Goal: Communication & Community: Answer question/provide support

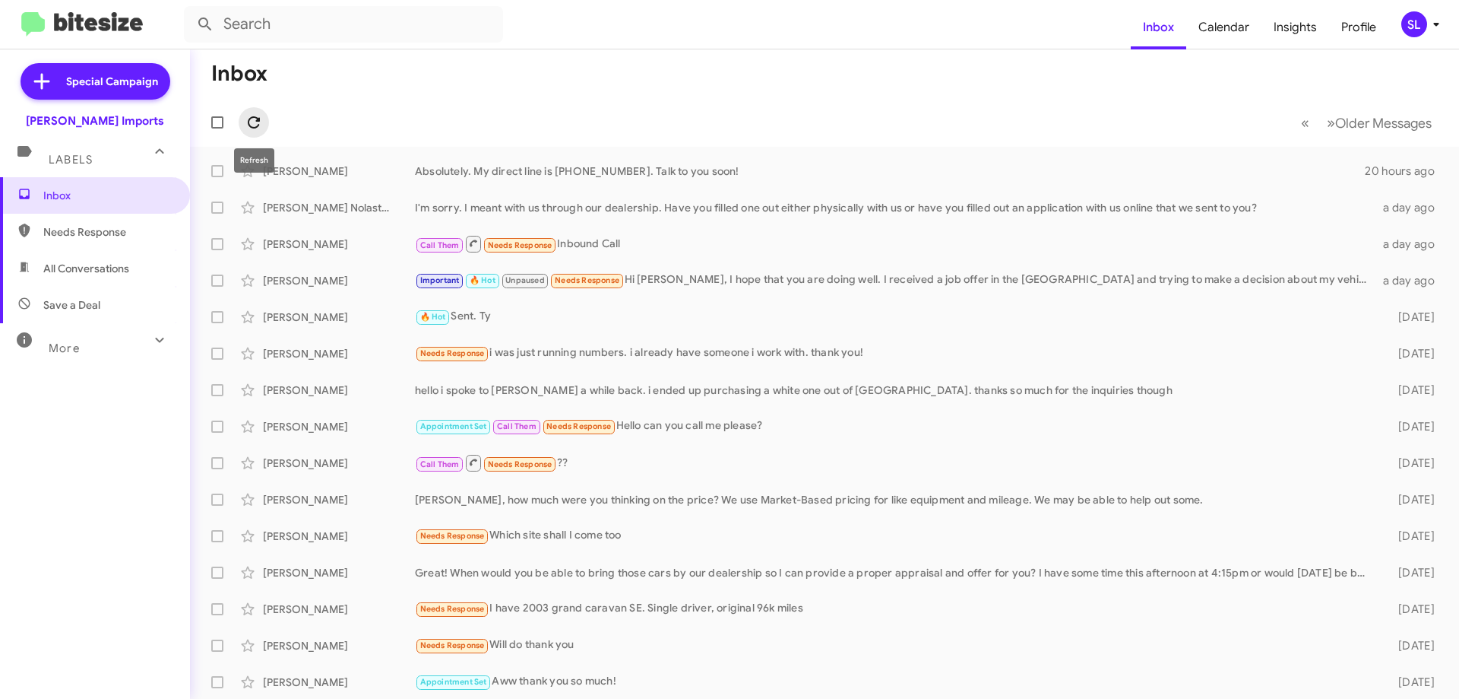
click at [257, 119] on icon at bounding box center [254, 122] width 12 height 12
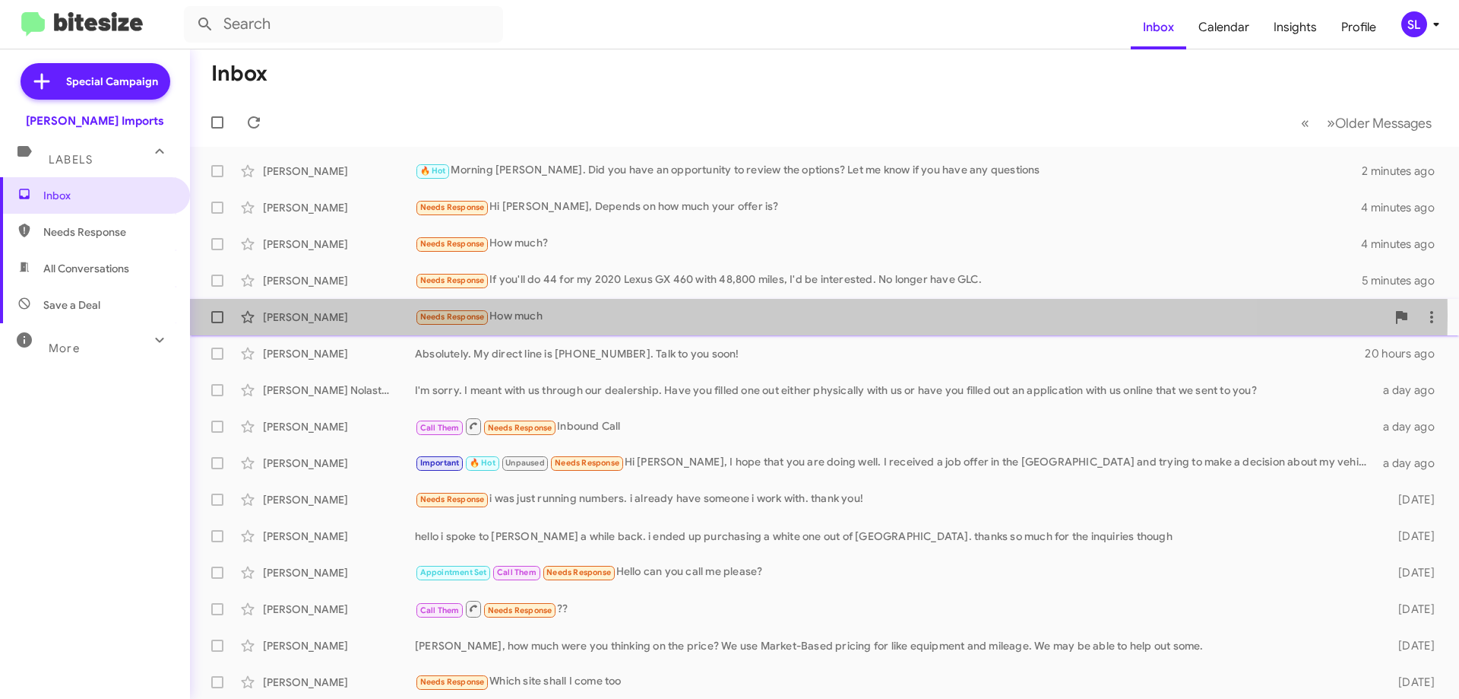
click at [580, 315] on div "Needs Response How much" at bounding box center [900, 316] width 971 height 17
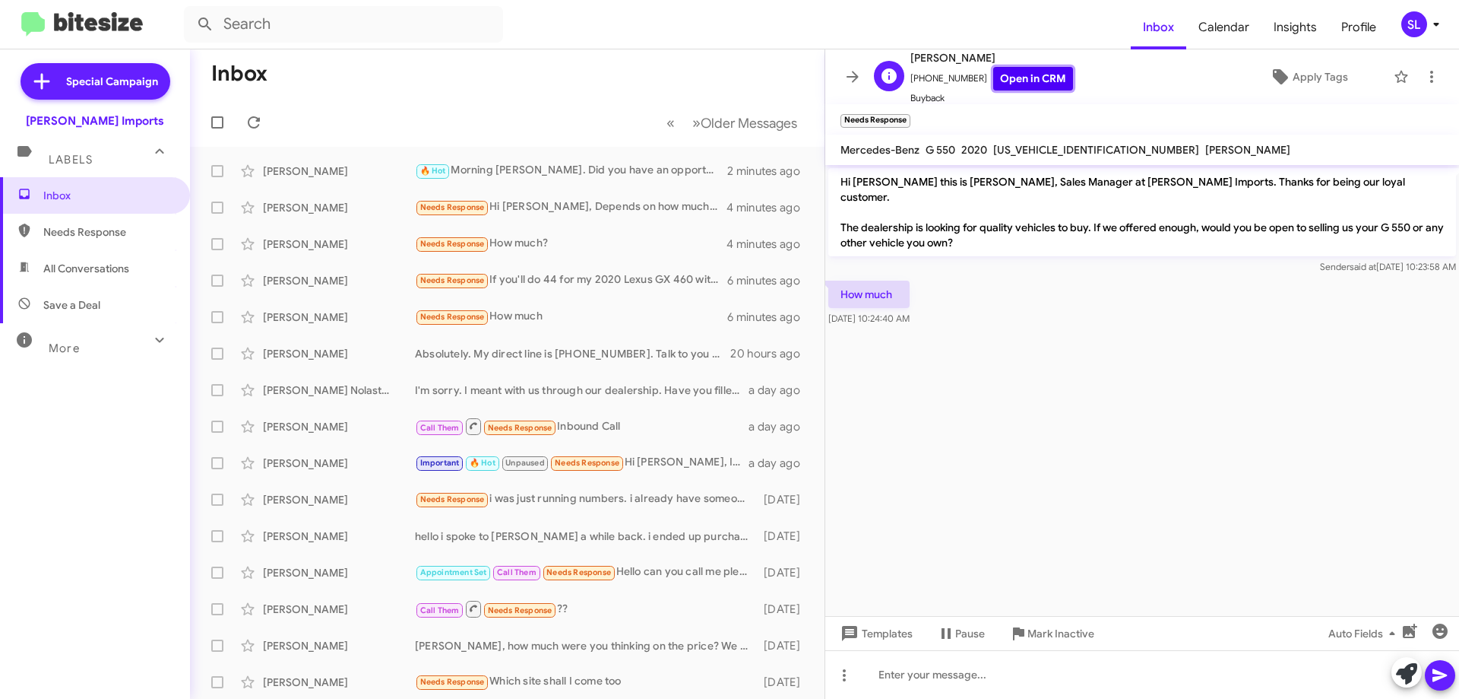
click at [1041, 83] on link "Open in CRM" at bounding box center [1033, 79] width 80 height 24
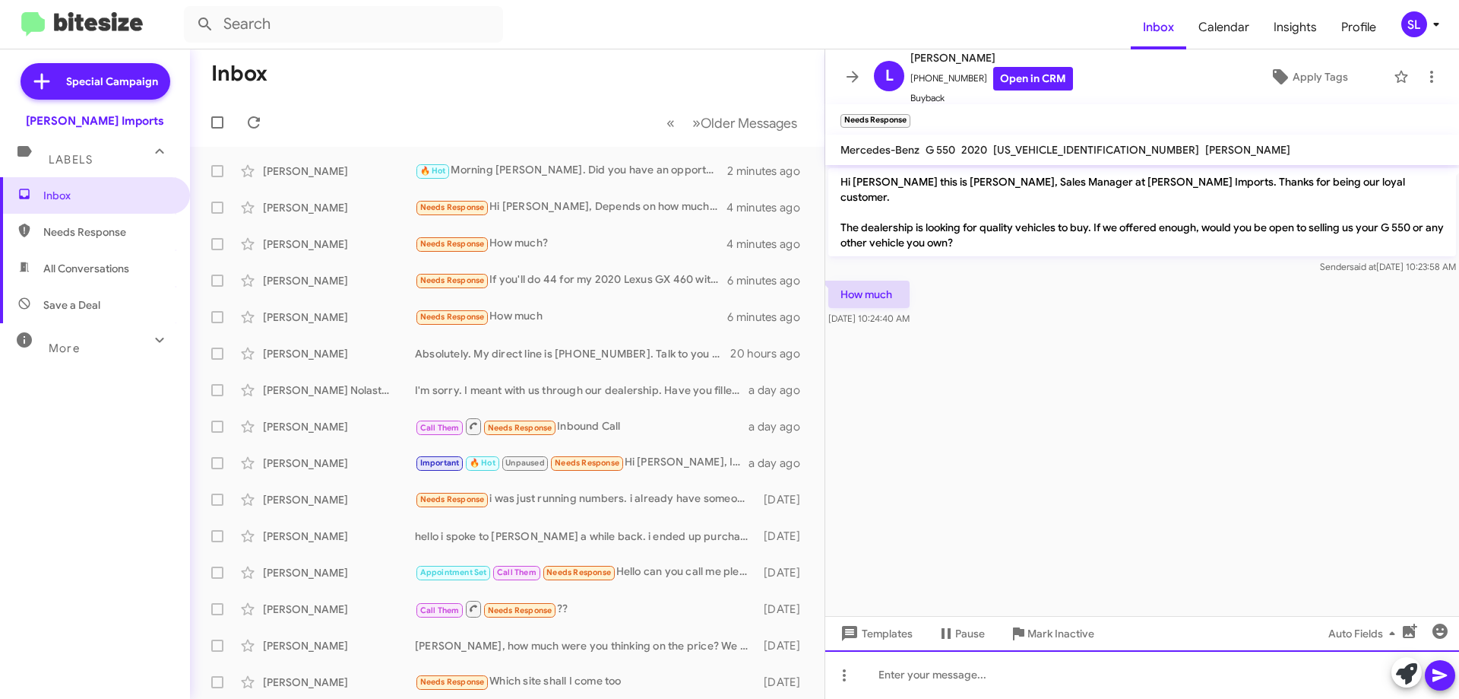
click at [970, 673] on div at bounding box center [1142, 674] width 634 height 49
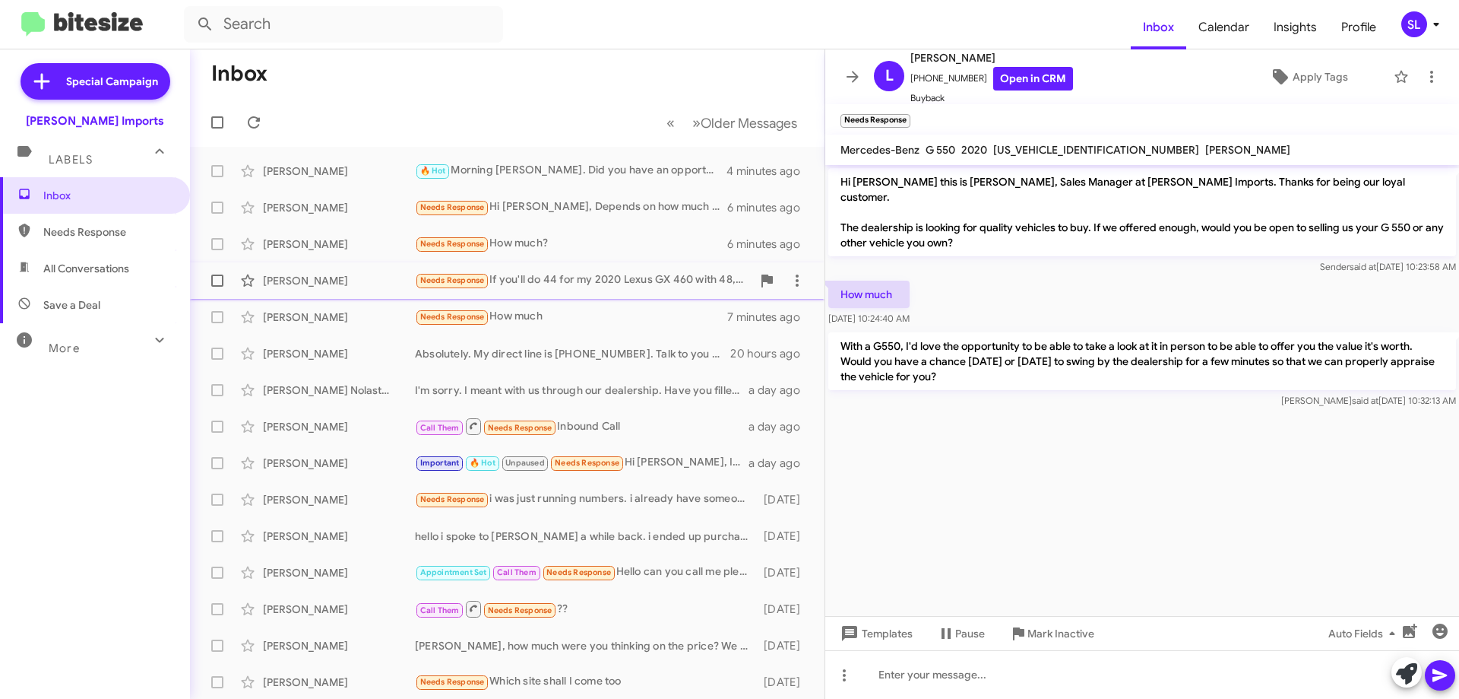
click at [580, 290] on div "[PERSON_NAME] Needs Response If you'll do 44 for my 2020 Lexus GX 460 with 48,8…" at bounding box center [507, 280] width 610 height 30
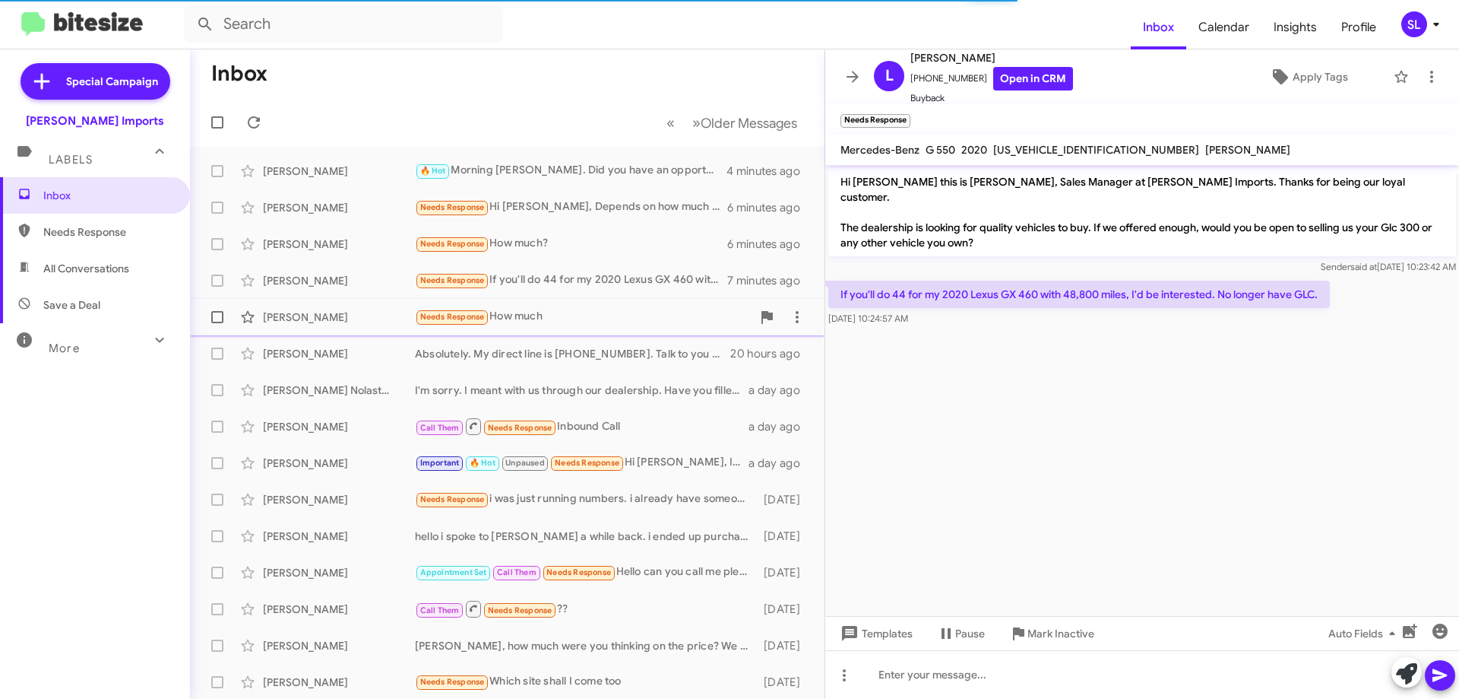
click at [563, 318] on div "Needs Response How much" at bounding box center [583, 316] width 337 height 17
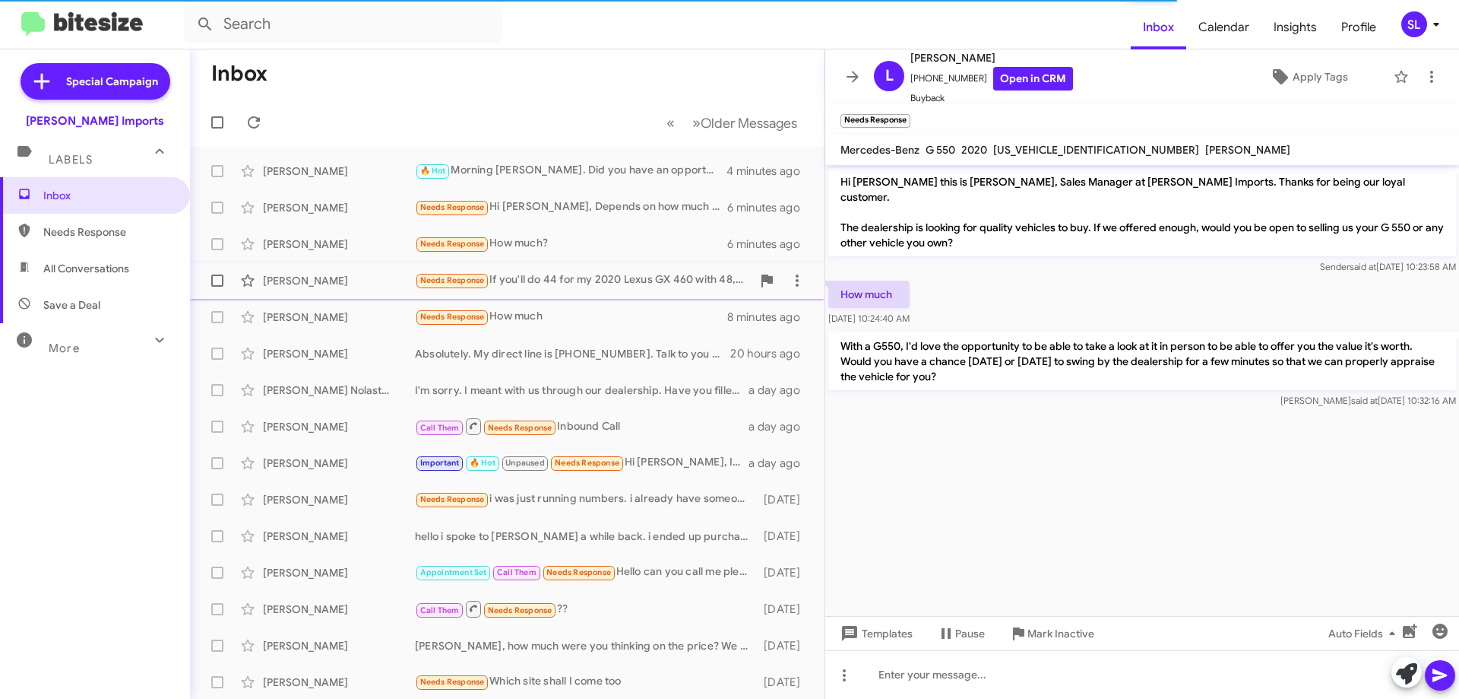
click at [604, 280] on div "Needs Response If you'll do 44 for my 2020 Lexus GX 460 with 48,800 miles, I'd …" at bounding box center [583, 279] width 337 height 17
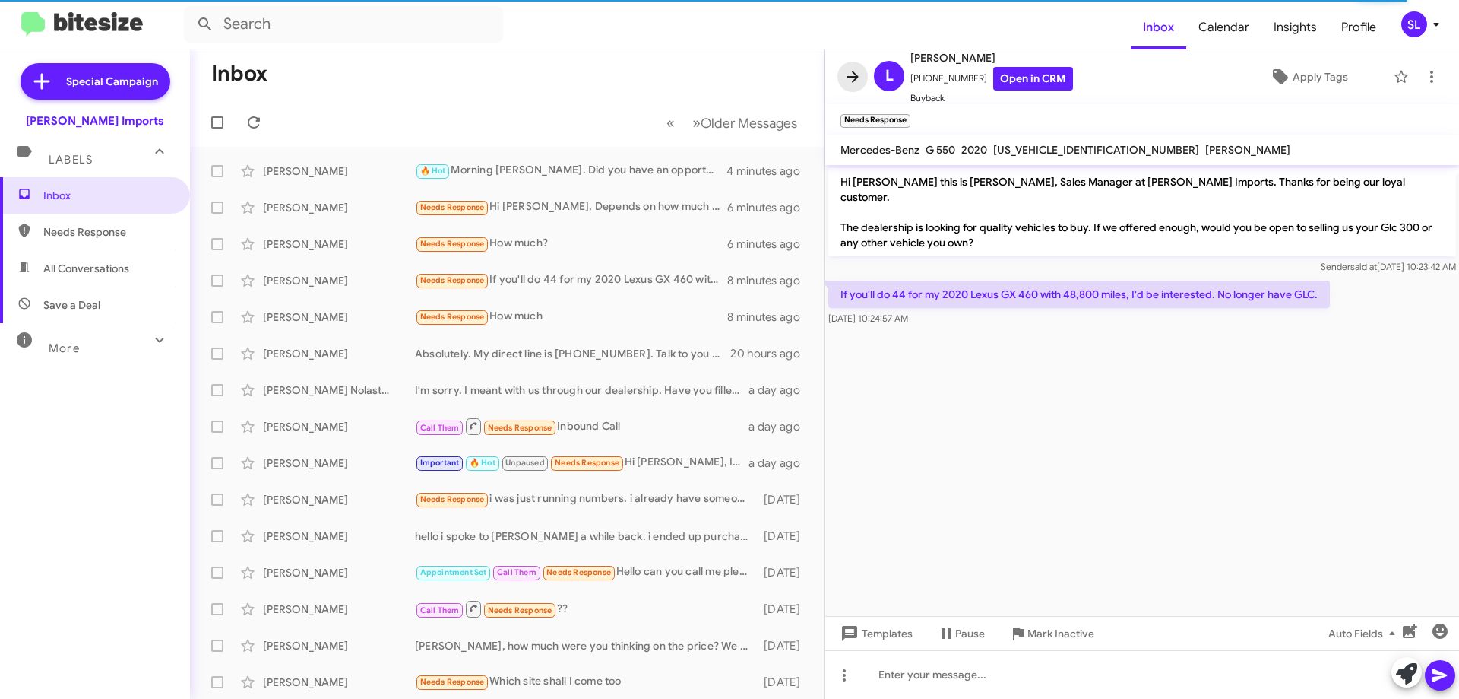
click at [853, 73] on icon at bounding box center [853, 77] width 18 height 18
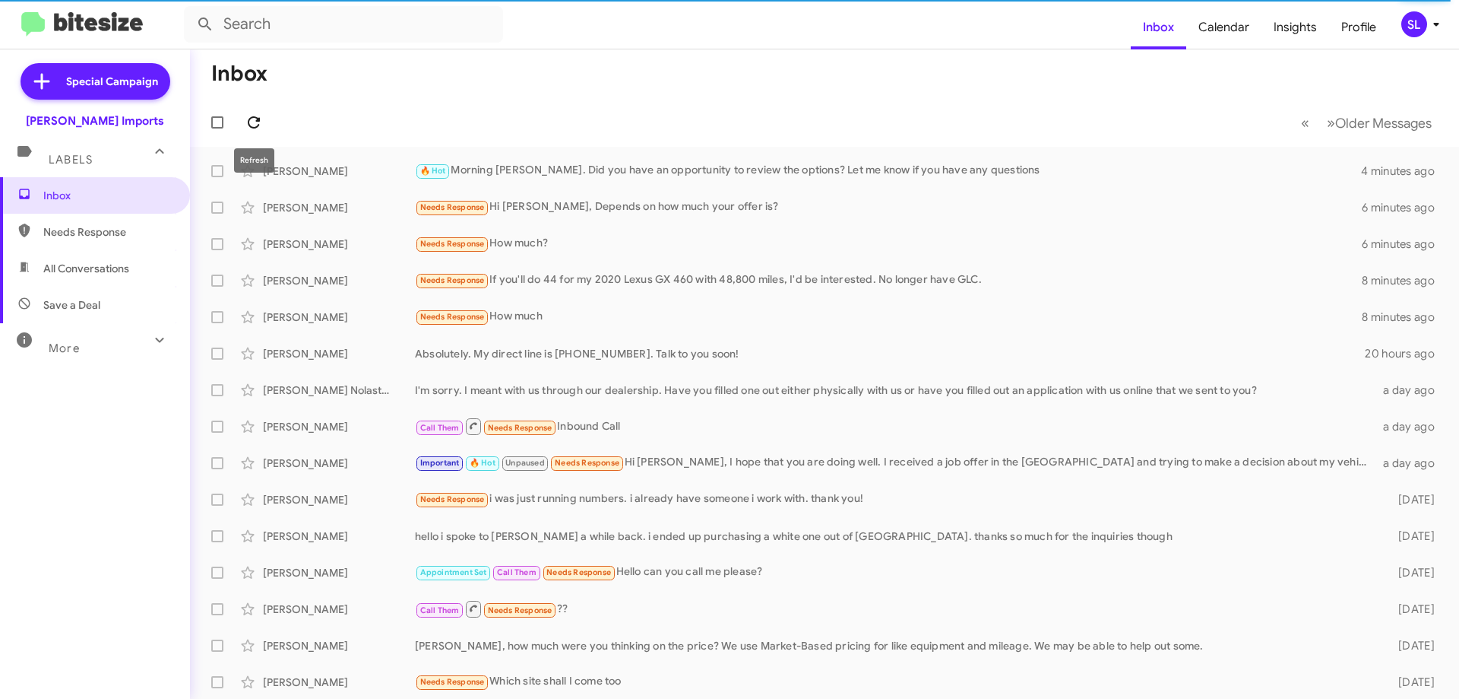
click at [261, 112] on button at bounding box center [254, 122] width 30 height 30
click at [603, 312] on div "Needs Response How much" at bounding box center [900, 316] width 971 height 17
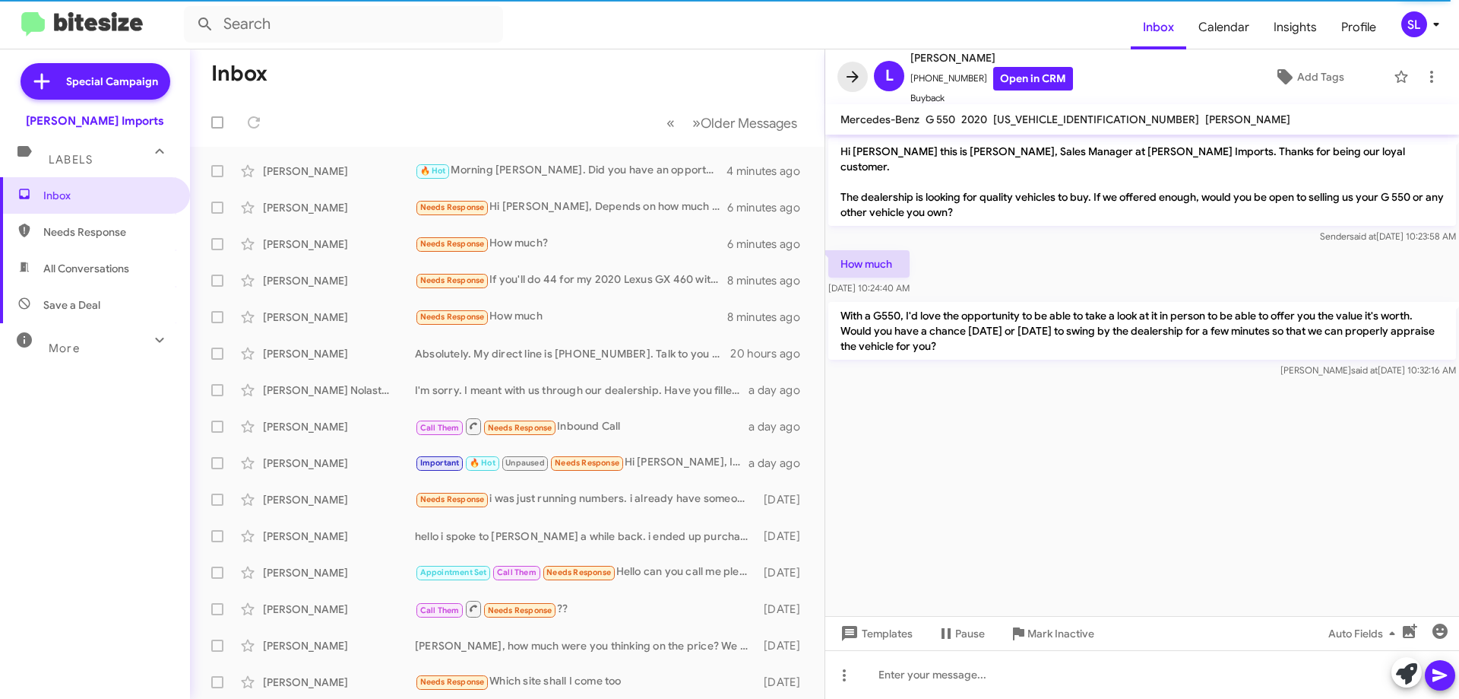
click at [855, 79] on icon at bounding box center [853, 76] width 12 height 11
